Goal: Transaction & Acquisition: Purchase product/service

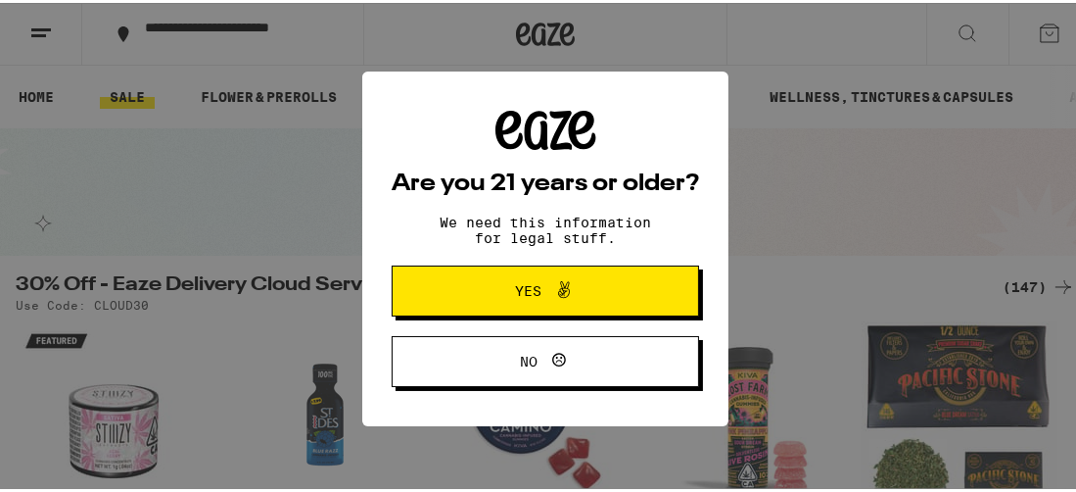
click at [585, 297] on span "Yes" at bounding box center [545, 287] width 149 height 25
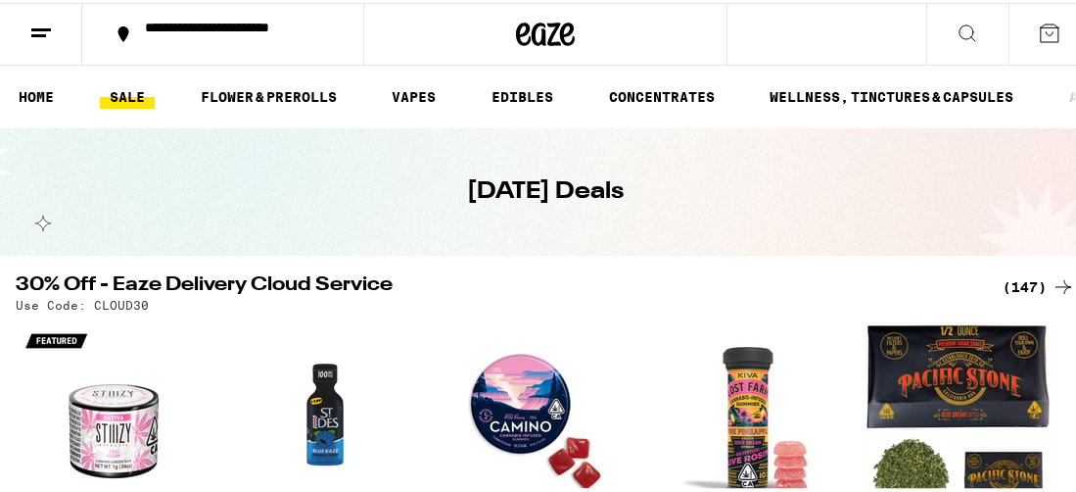
click at [129, 98] on link "SALE" at bounding box center [127, 94] width 55 height 24
click at [126, 91] on link "SALE" at bounding box center [127, 94] width 55 height 24
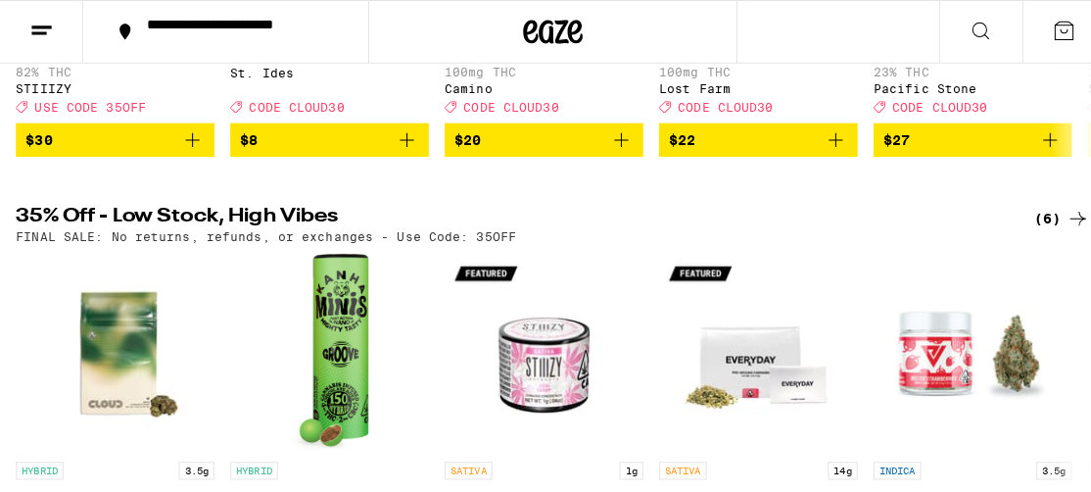
scroll to position [260, 0]
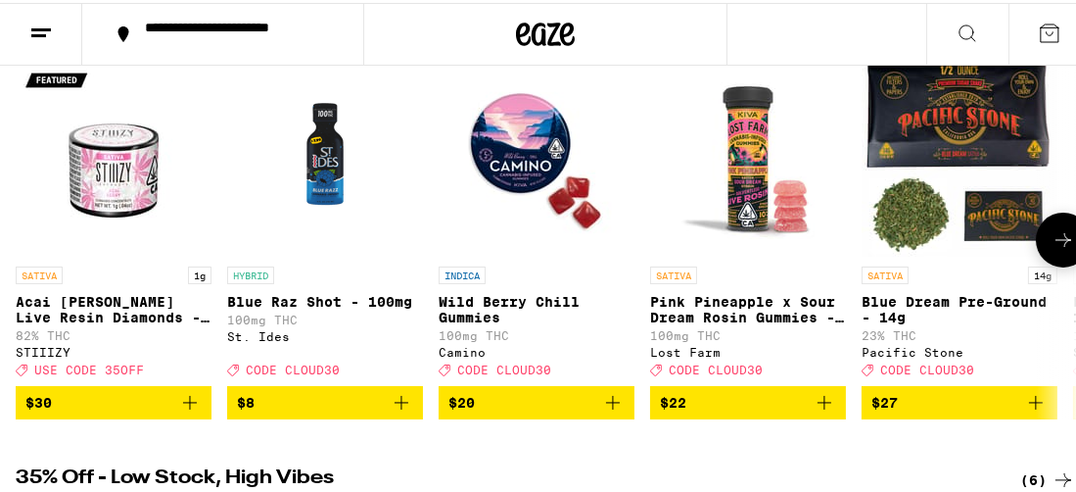
click at [946, 303] on p "Blue Dream Pre-Ground - 14g" at bounding box center [960, 306] width 196 height 31
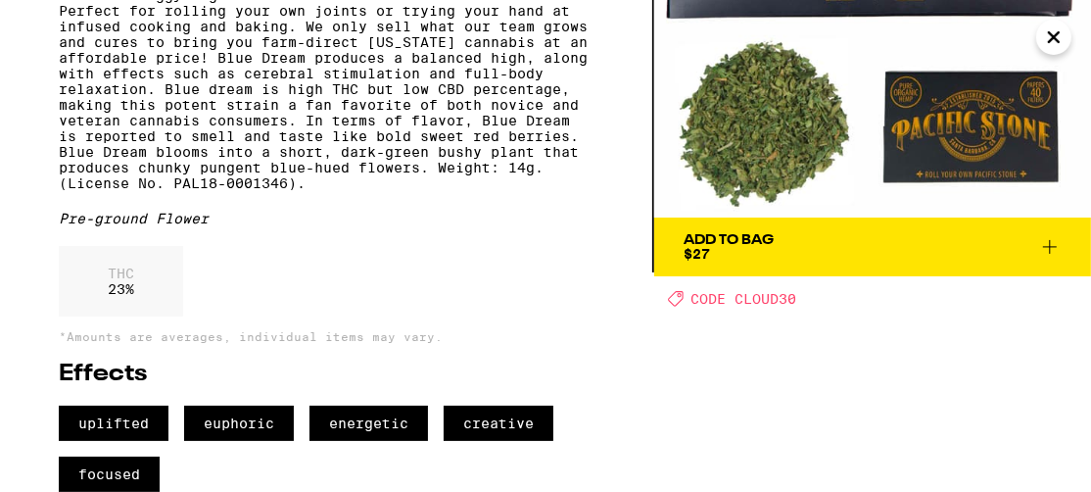
scroll to position [276, 0]
click at [1053, 235] on icon at bounding box center [1050, 247] width 24 height 24
